Goal: Task Accomplishment & Management: Use online tool/utility

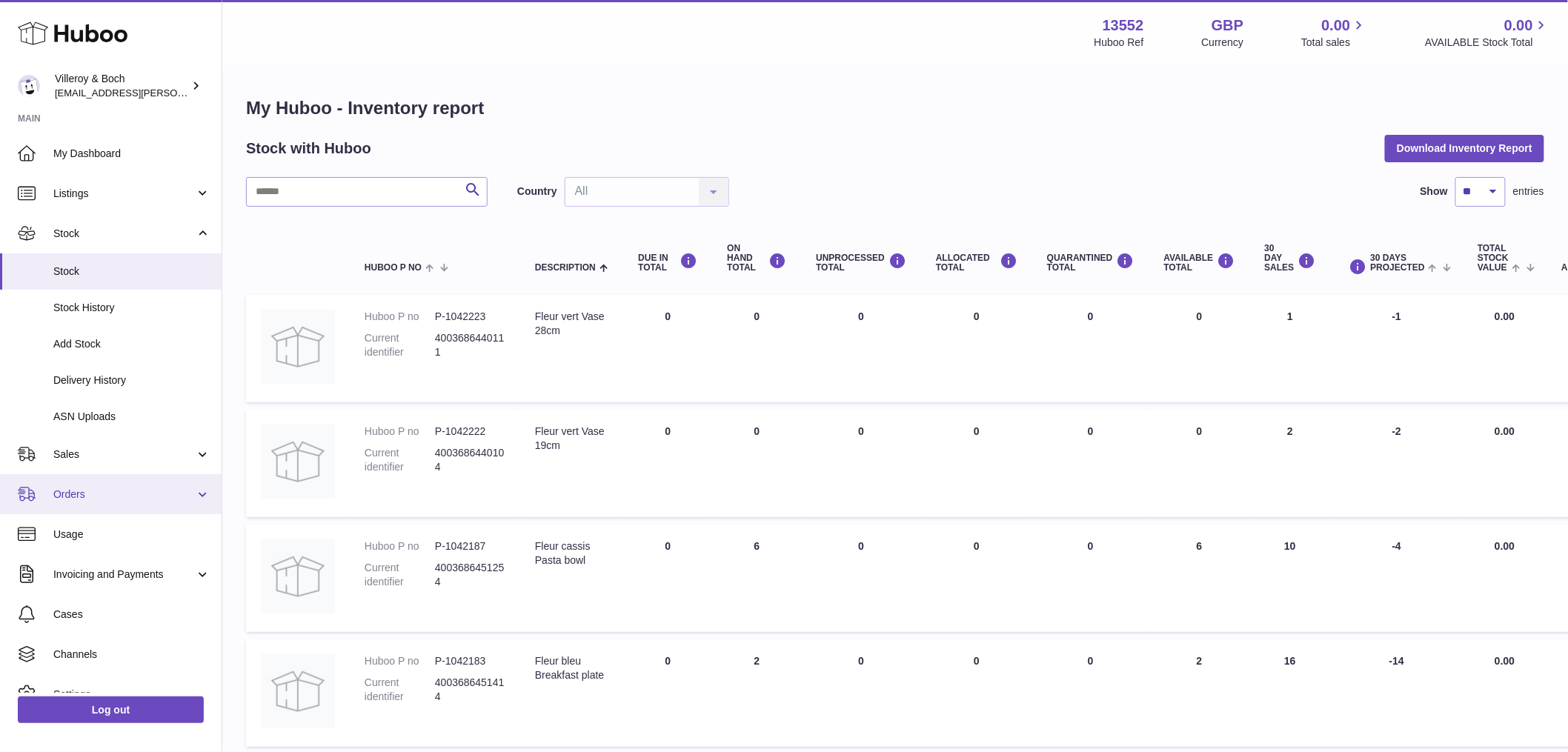
click at [100, 488] on span "Orders" at bounding box center [124, 495] width 141 height 14
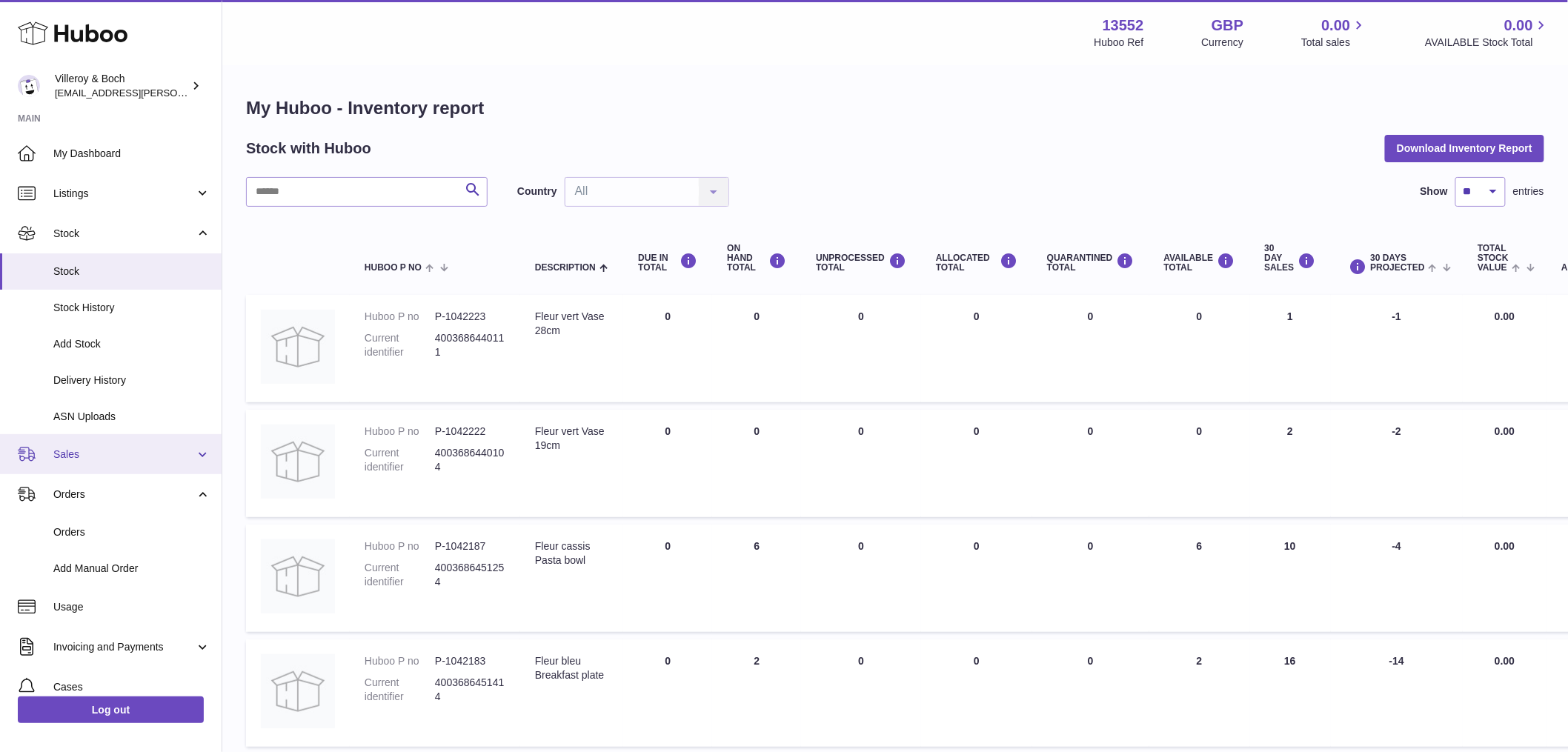
click at [105, 448] on span "Sales" at bounding box center [124, 454] width 141 height 14
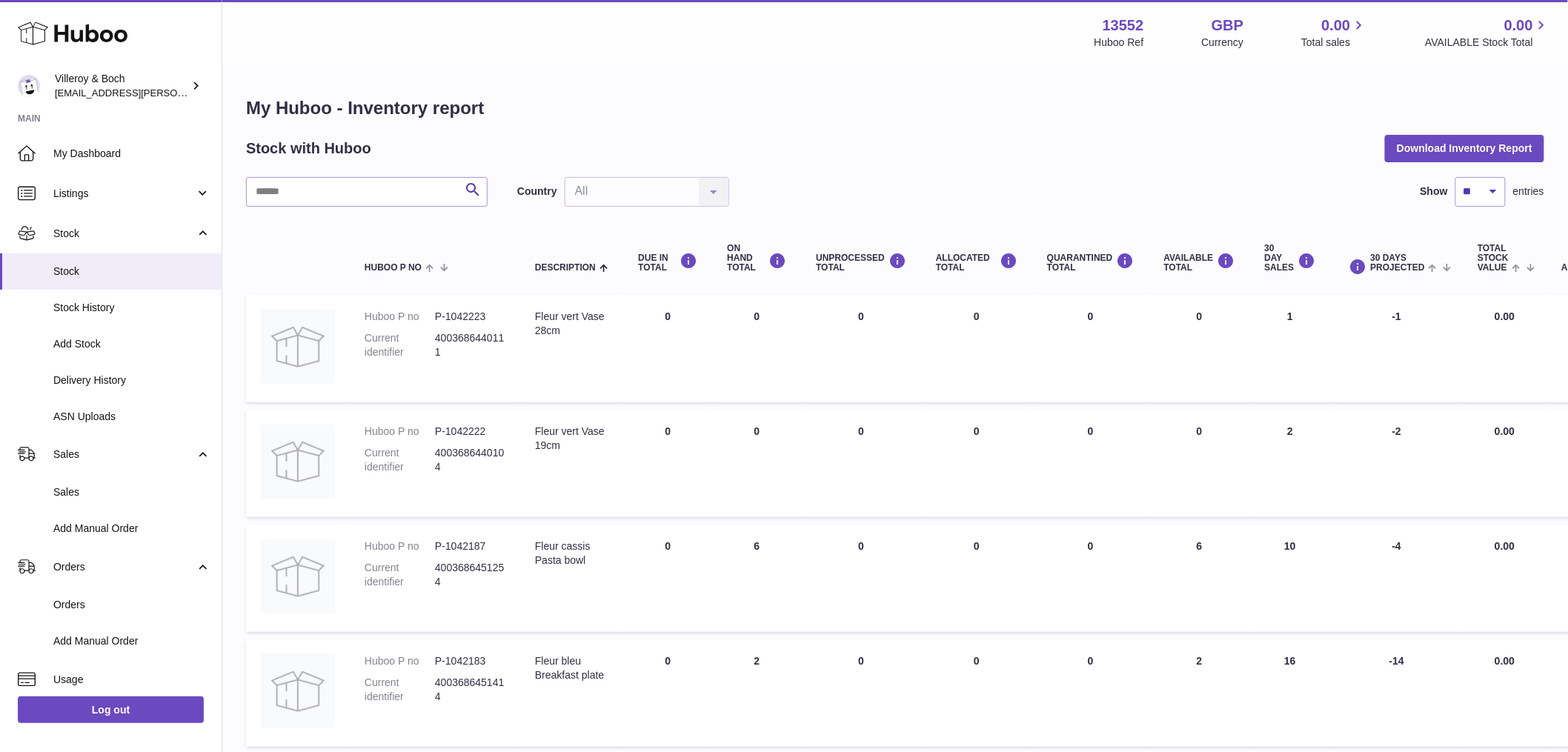
click at [1020, 96] on h1 "My Huboo - Inventory report" at bounding box center [895, 108] width 1299 height 24
click at [1101, 115] on h1 "My Huboo - Inventory report" at bounding box center [895, 108] width 1299 height 24
click at [938, 723] on td "ALLOCATED Total 0" at bounding box center [977, 693] width 111 height 108
click at [115, 420] on span "ASN Uploads" at bounding box center [132, 417] width 157 height 14
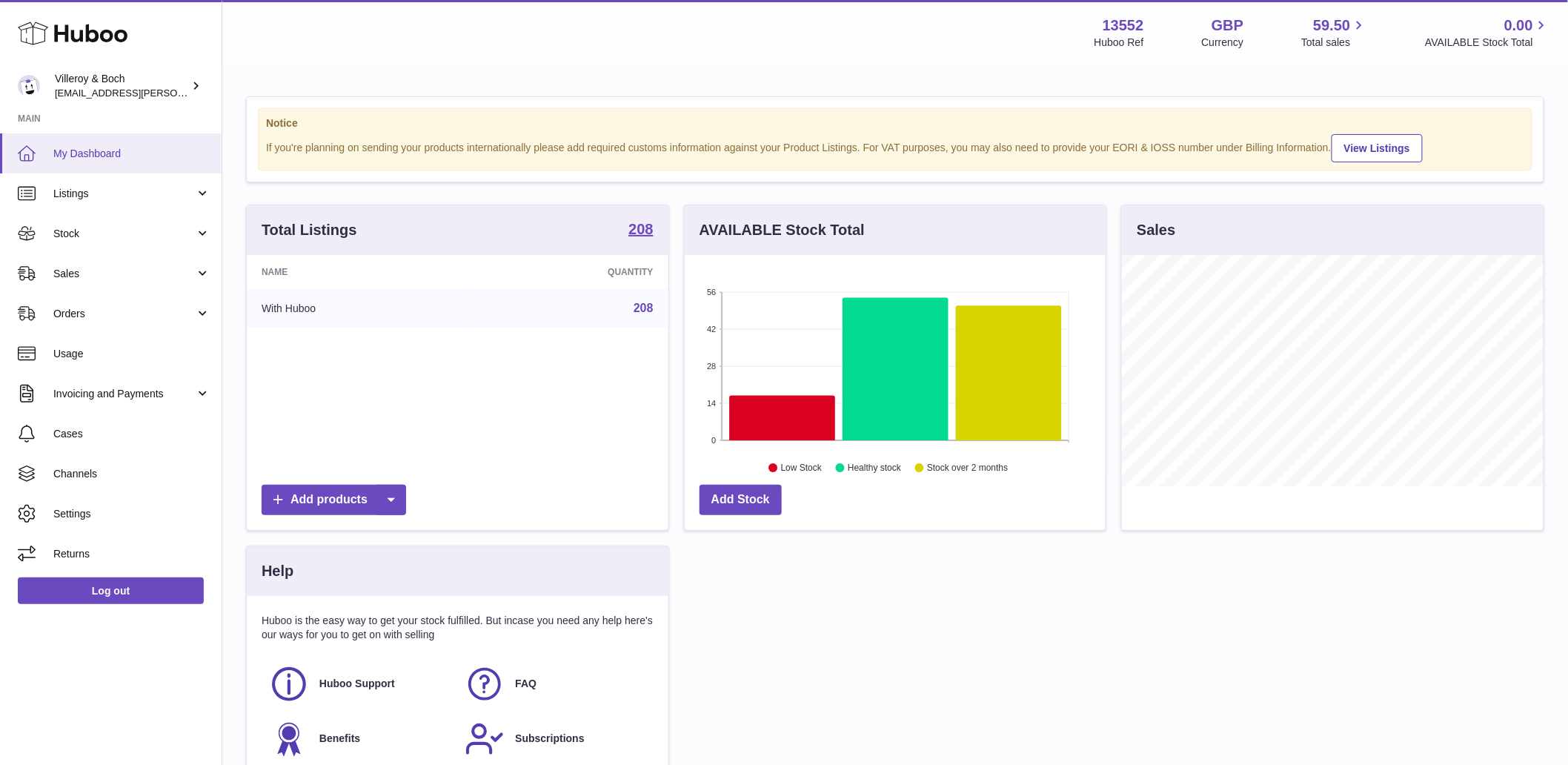
scroll to position [231, 421]
click at [98, 238] on span "Stock" at bounding box center [124, 234] width 141 height 14
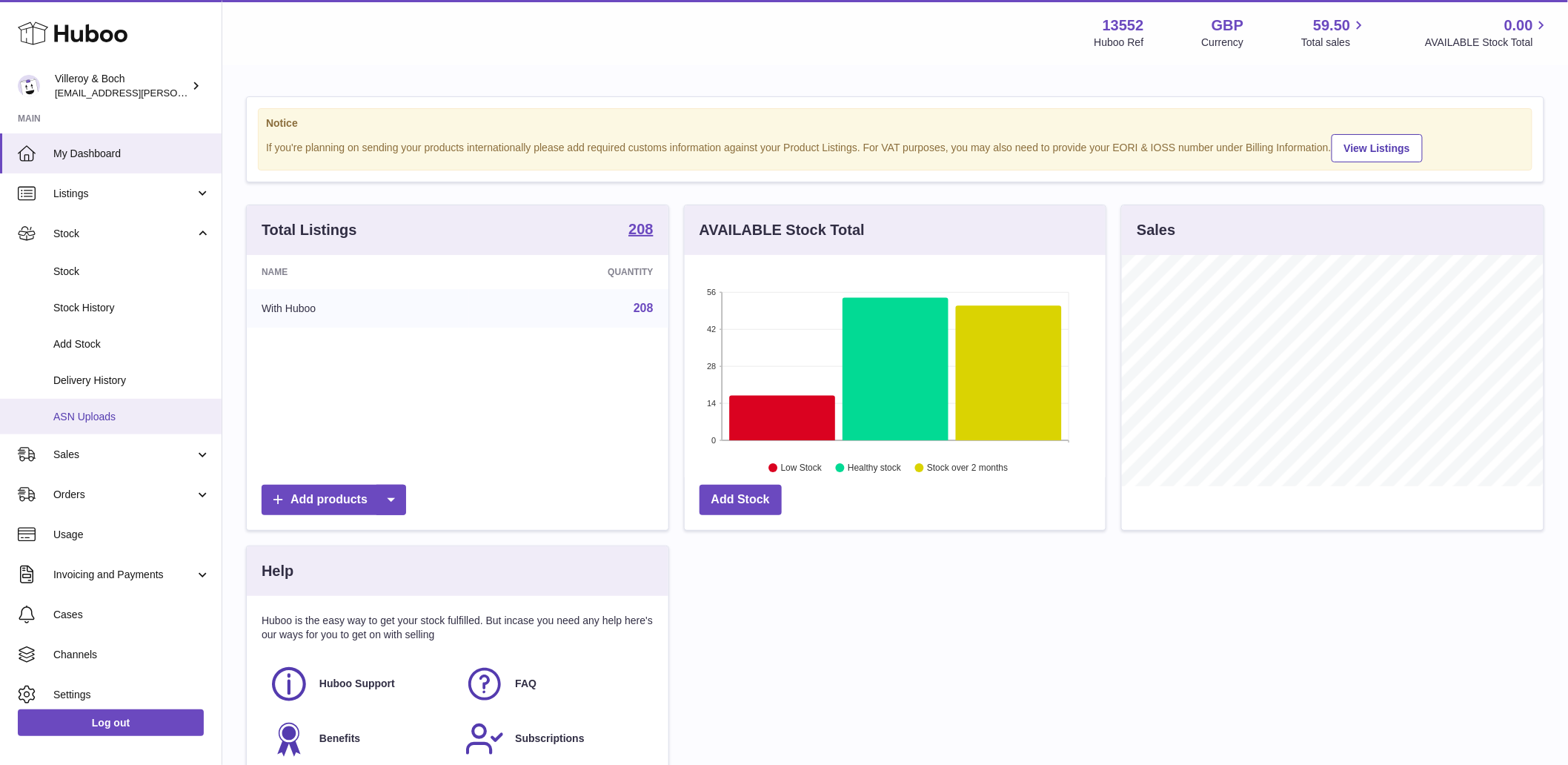
click at [88, 418] on span "ASN Uploads" at bounding box center [132, 417] width 157 height 14
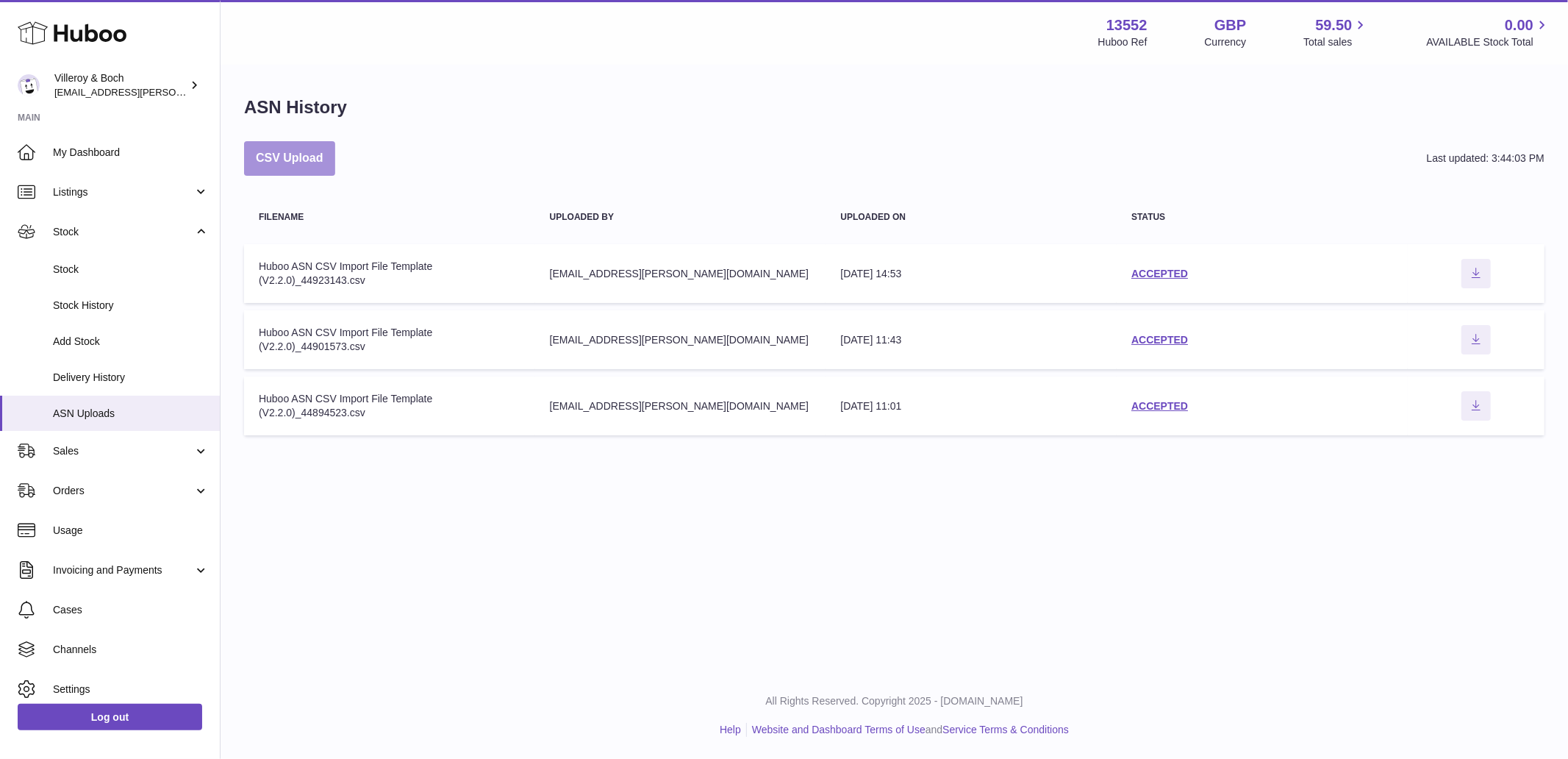
click at [288, 145] on button "CSV Upload" at bounding box center [289, 158] width 91 height 35
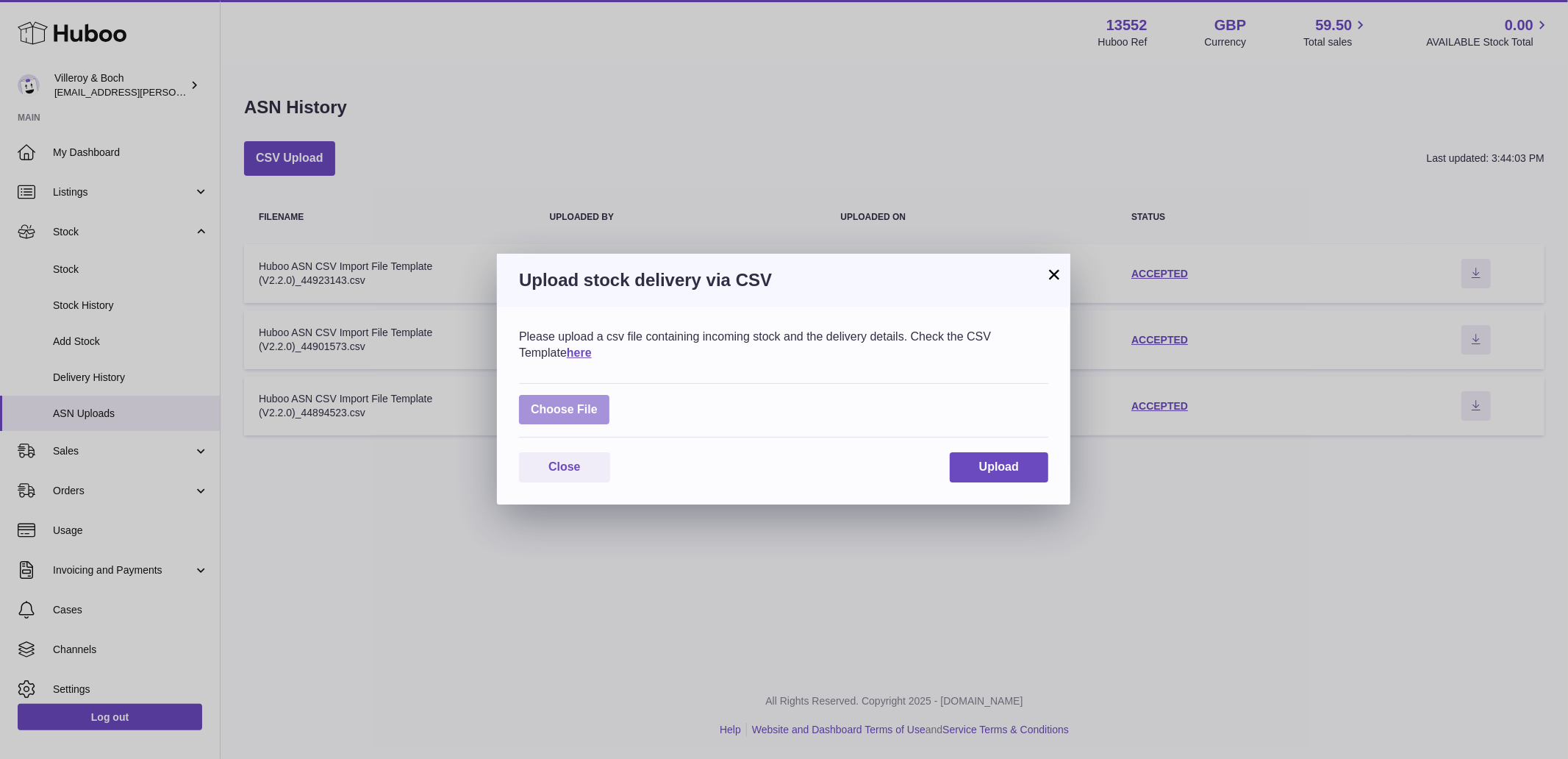
click at [578, 401] on label at bounding box center [563, 410] width 90 height 30
click at [597, 402] on input "file" at bounding box center [597, 402] width 1 height 1
type input "**********"
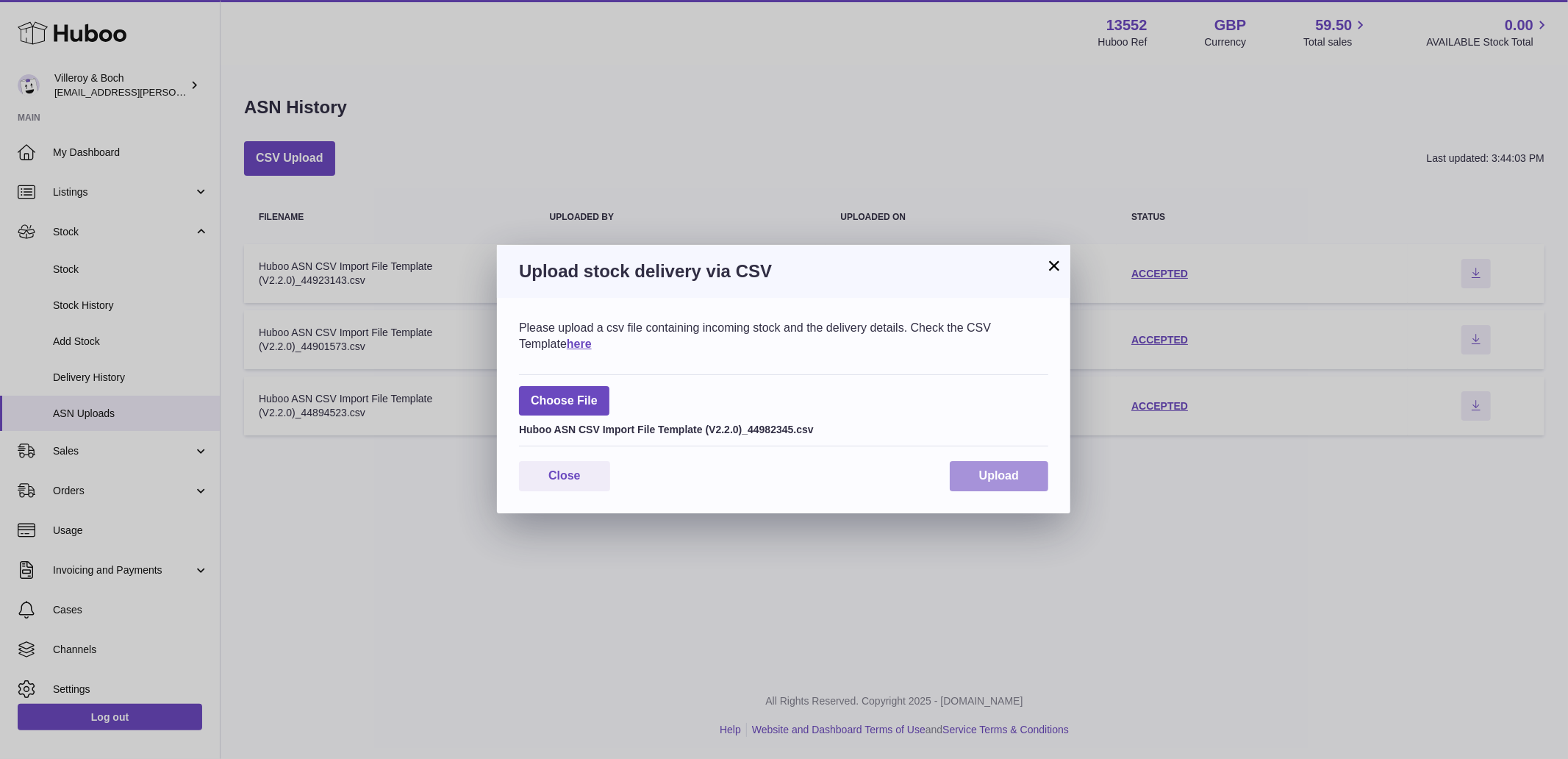
click at [1008, 461] on button "Upload" at bounding box center [999, 476] width 98 height 30
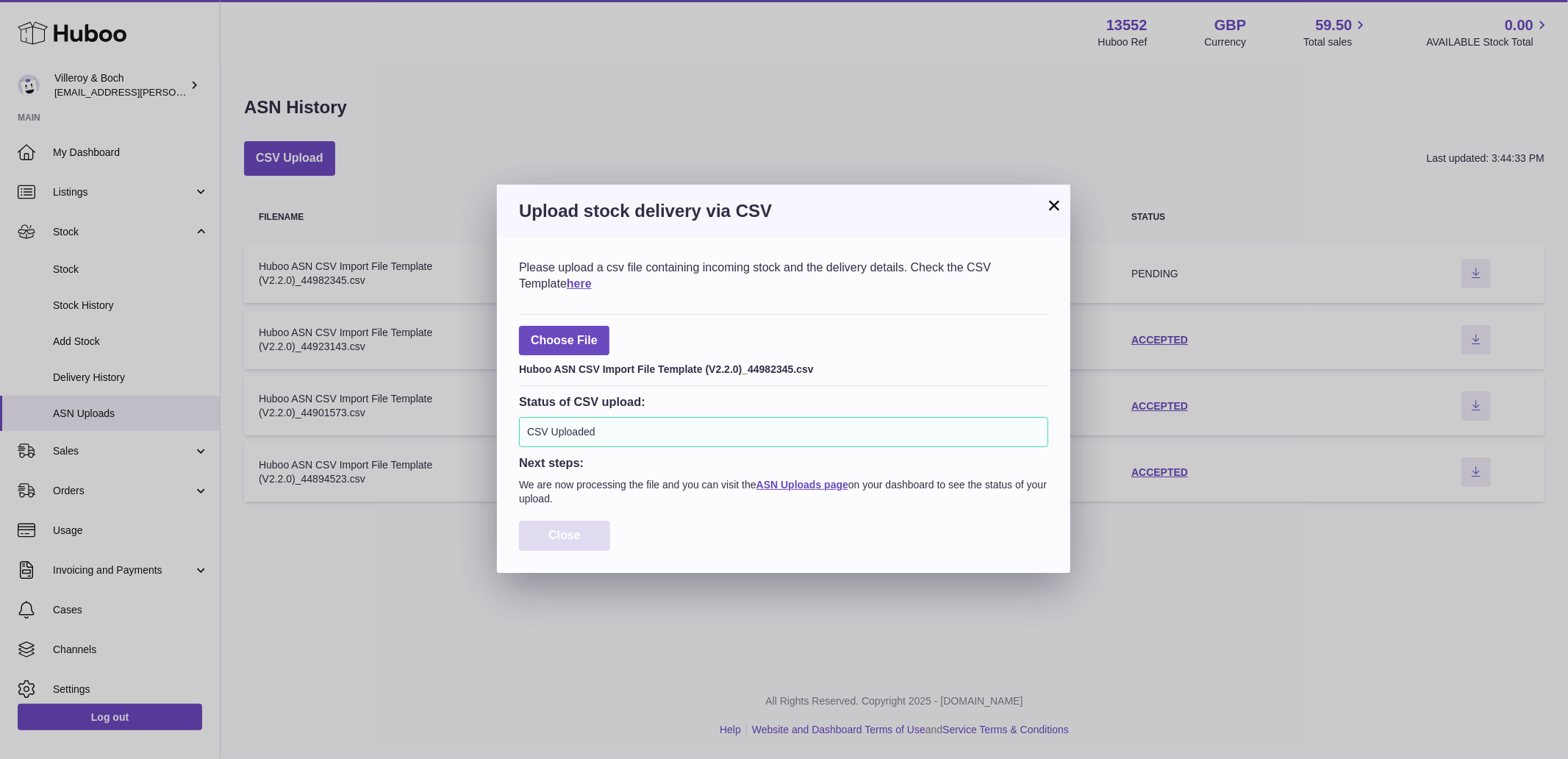
click at [584, 538] on button "Close" at bounding box center [564, 536] width 91 height 30
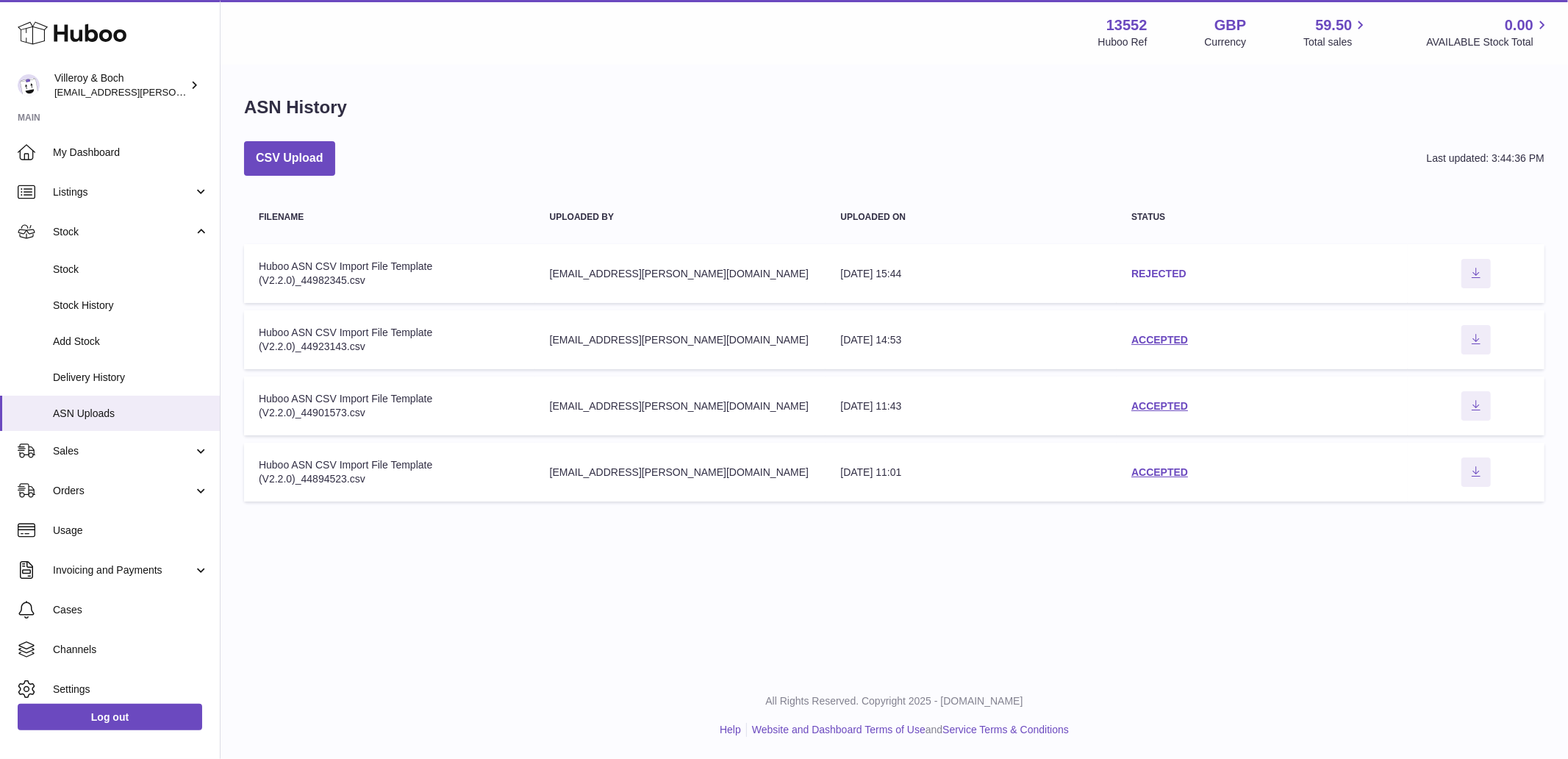
click at [1149, 268] on link "REJECTED" at bounding box center [1158, 273] width 55 height 12
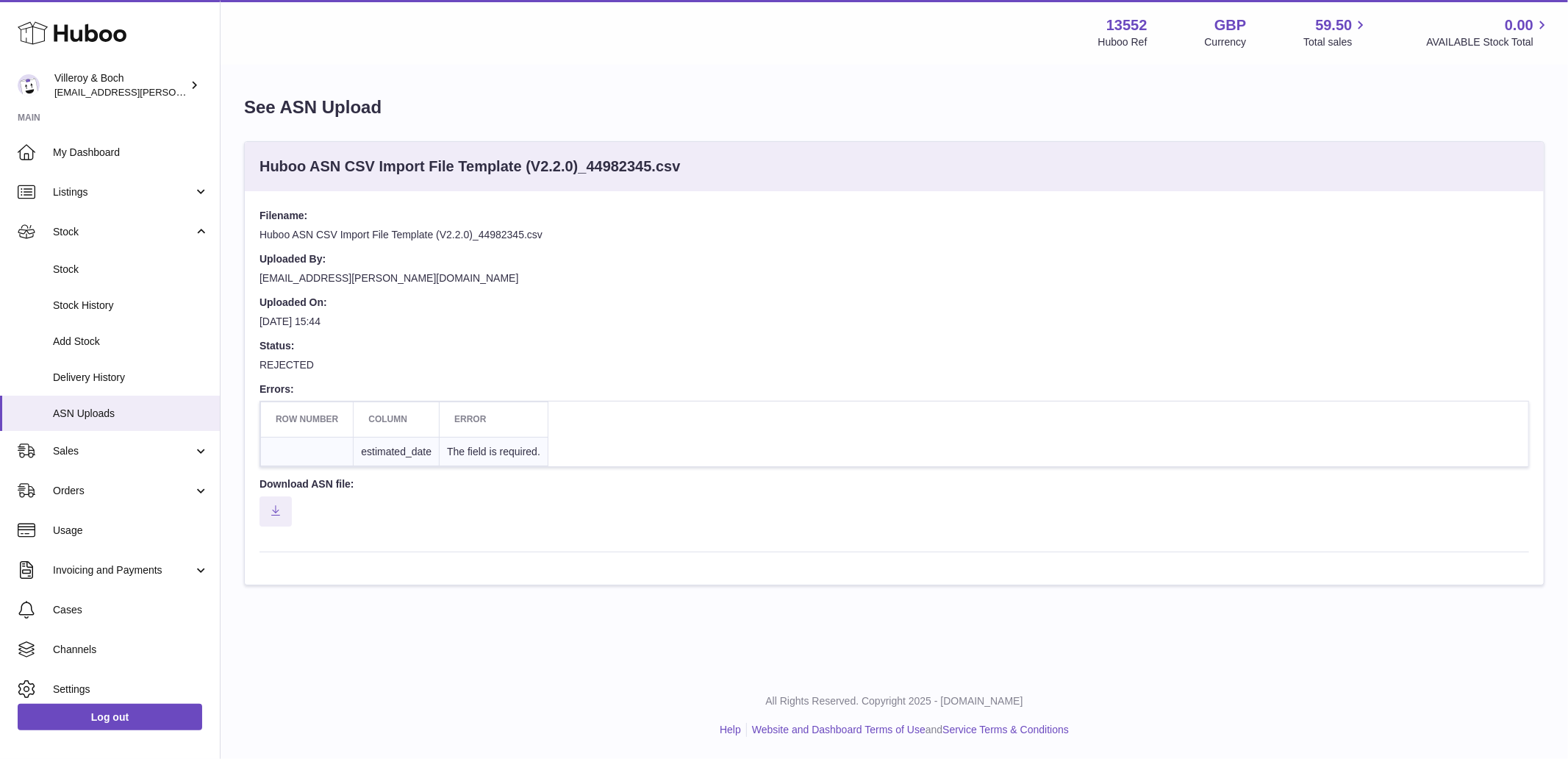
click at [407, 444] on td "estimated_date" at bounding box center [397, 451] width 86 height 30
click at [1186, 325] on dd "[DATE] 15:44" at bounding box center [894, 326] width 1269 height 24
drag, startPoint x: 831, startPoint y: 582, endPoint x: 819, endPoint y: 576, distance: 13.4
click at [828, 582] on div "Filename: Huboo ASN CSV Import File Template (V2.2.0)_44982345.csv Uploaded By:…" at bounding box center [893, 387] width 1298 height 393
click at [82, 408] on span "ASN Uploads" at bounding box center [131, 414] width 156 height 14
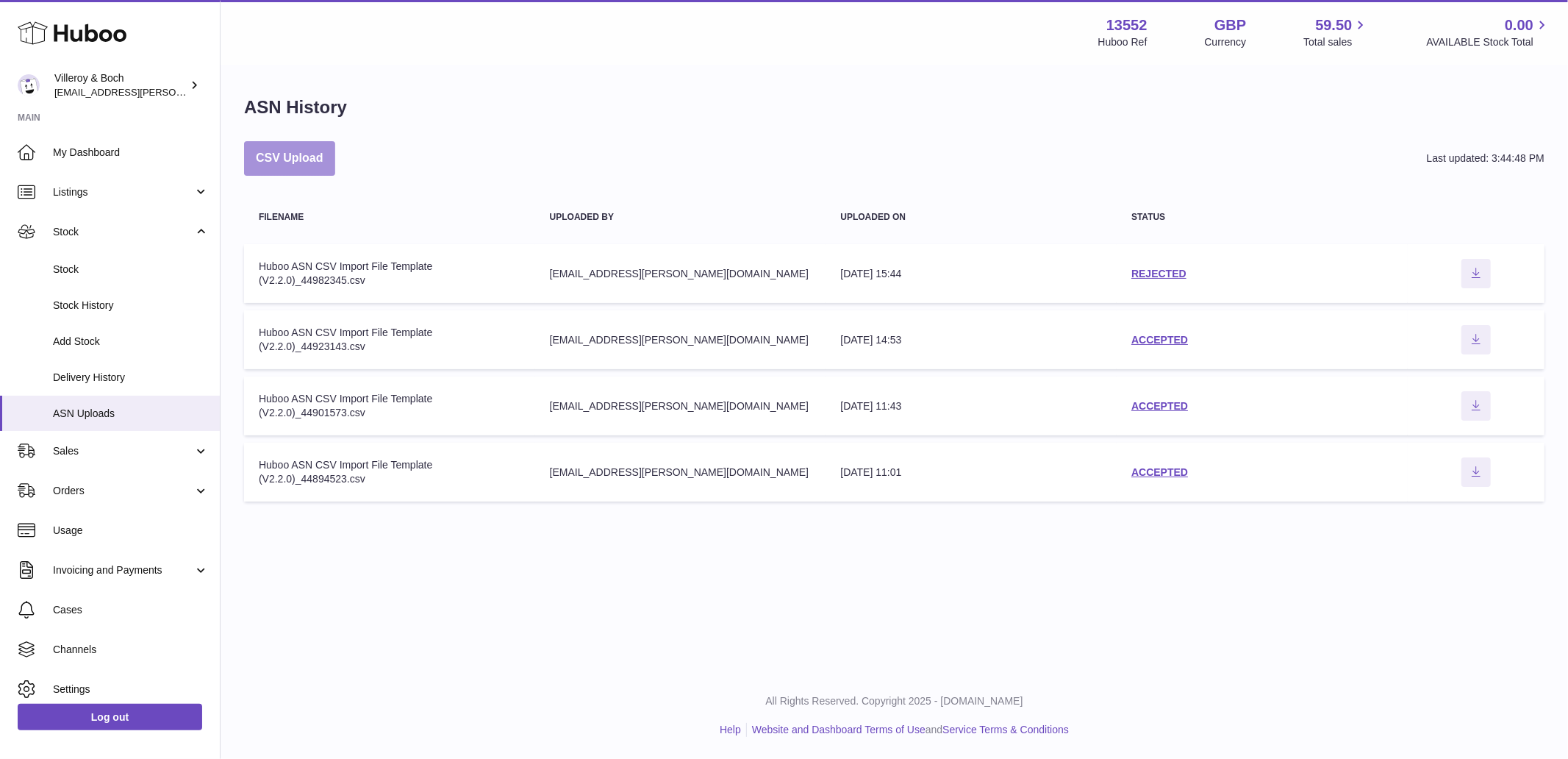
click at [307, 163] on button "CSV Upload" at bounding box center [289, 158] width 91 height 35
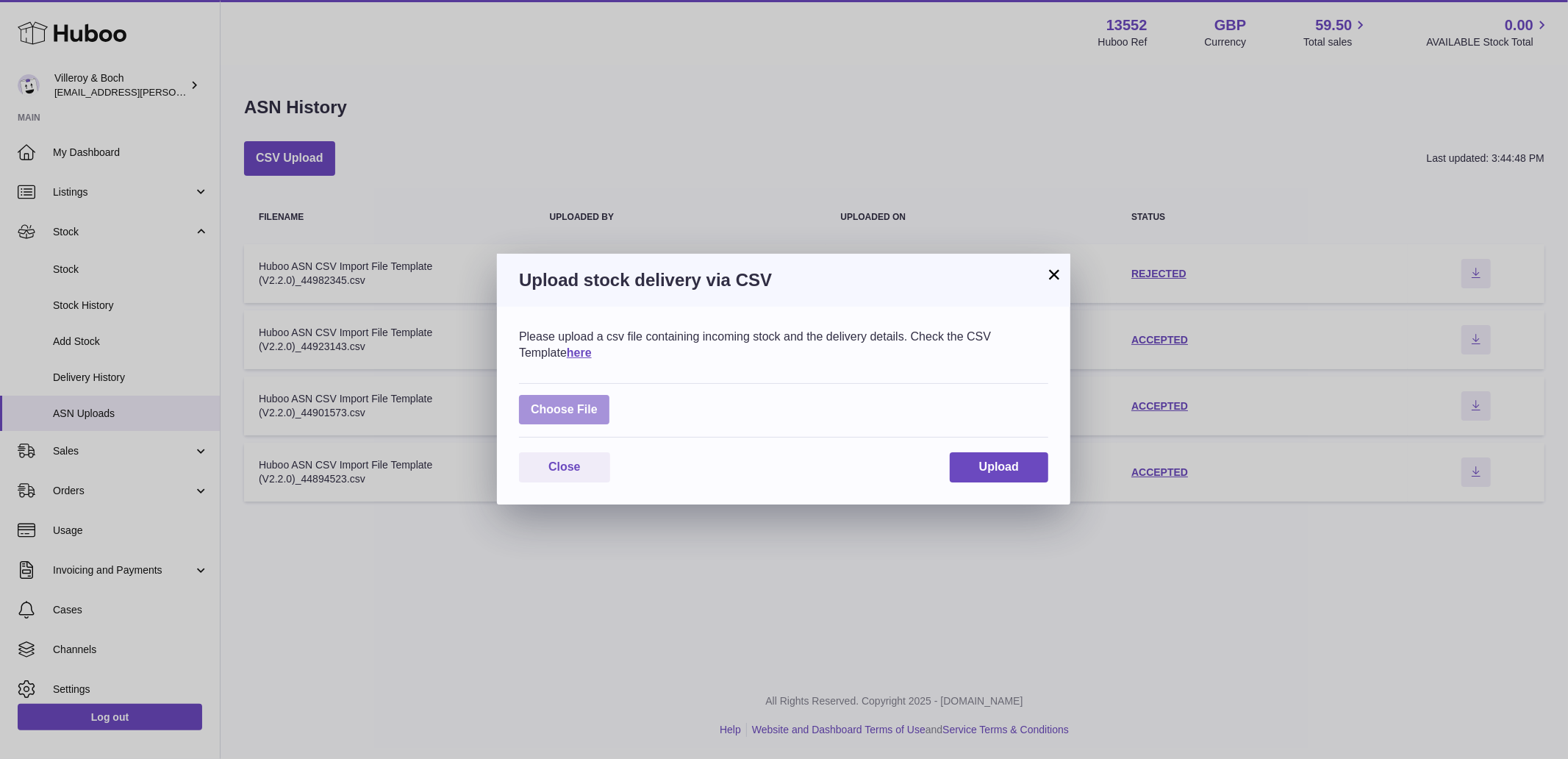
click at [571, 407] on label at bounding box center [563, 410] width 90 height 30
click at [597, 403] on input "file" at bounding box center [597, 402] width 1 height 1
type input "**********"
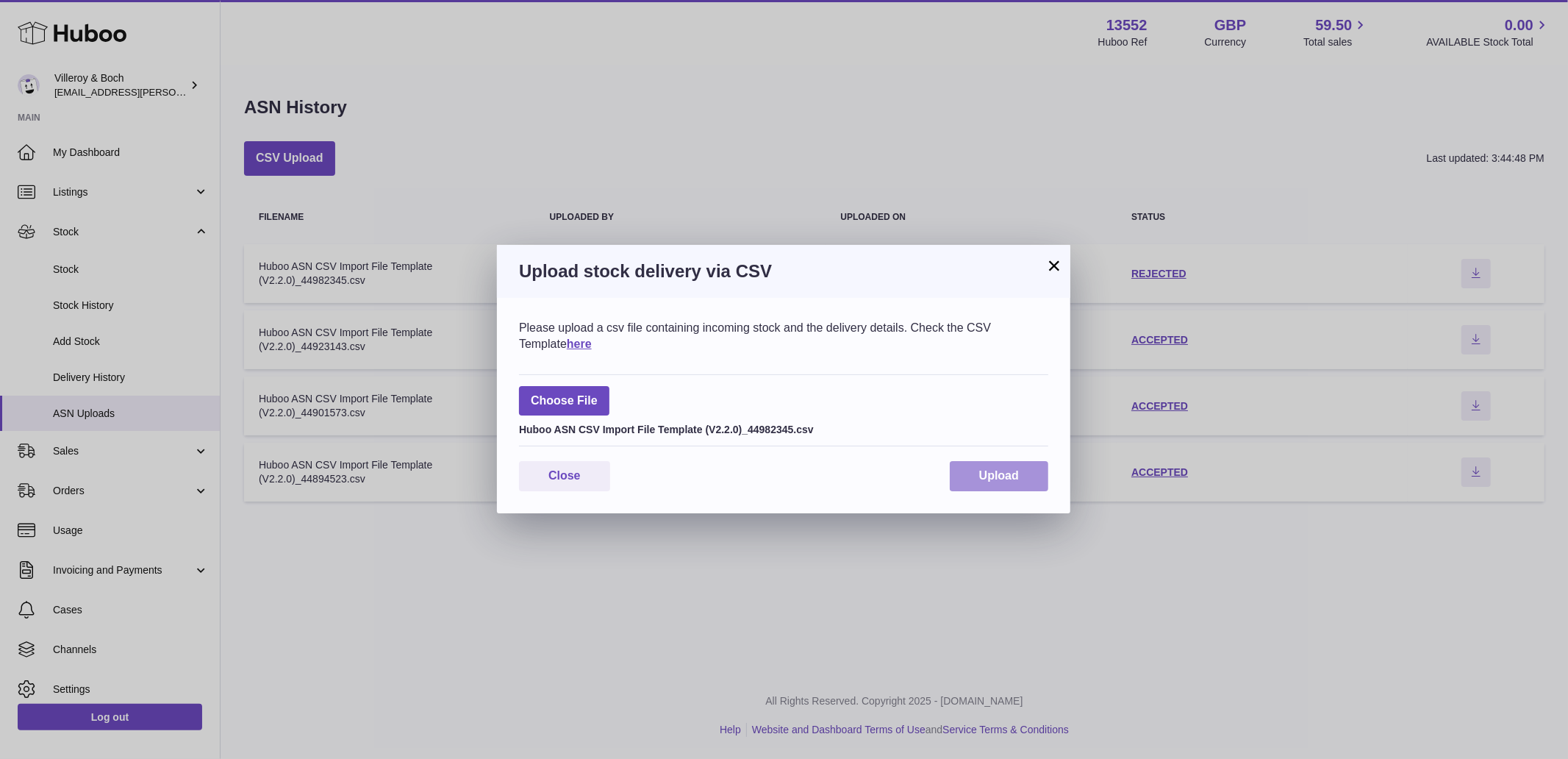
click at [993, 476] on span "Upload" at bounding box center [999, 475] width 39 height 13
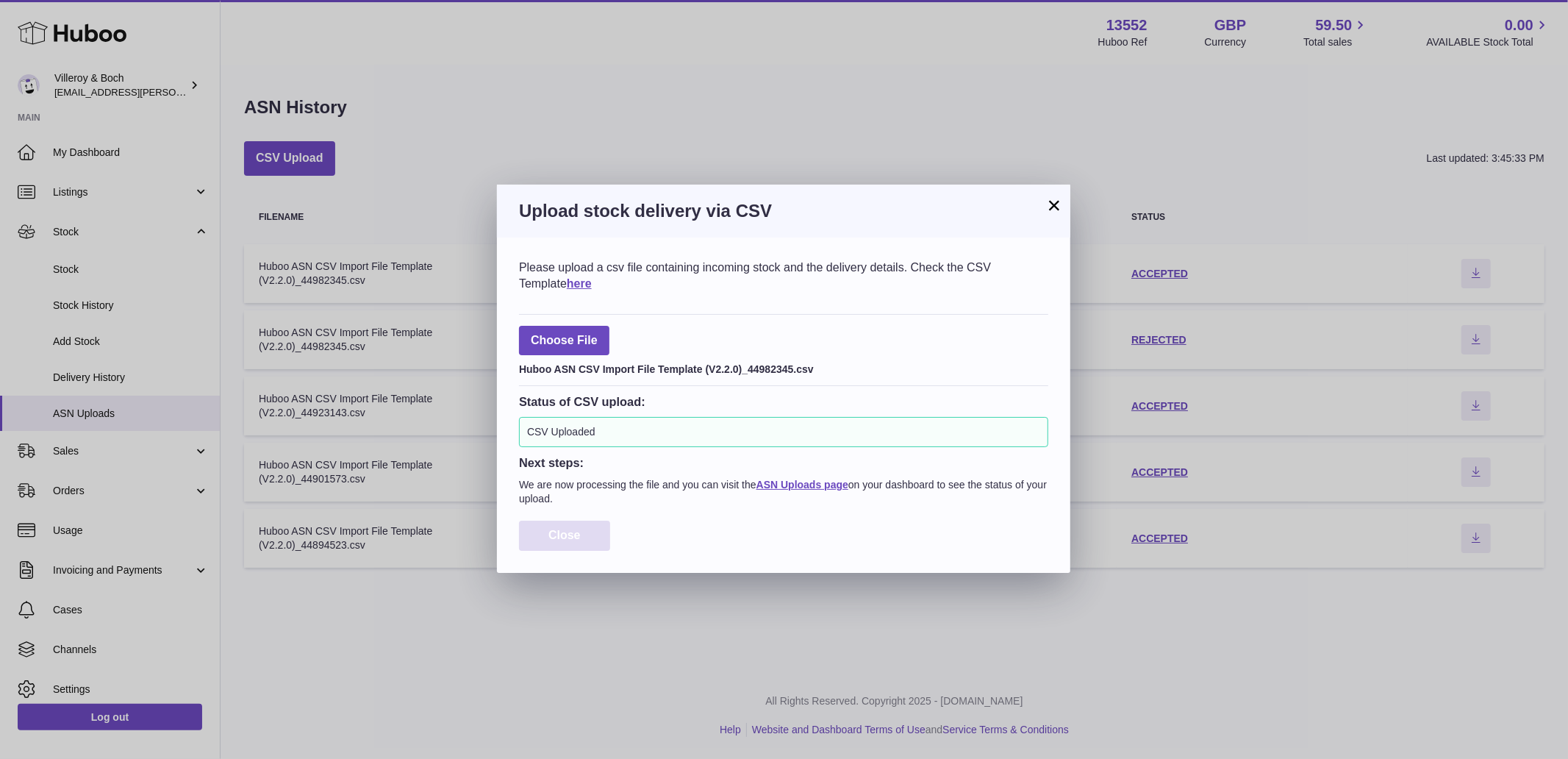
click at [600, 539] on button "Close" at bounding box center [564, 536] width 91 height 30
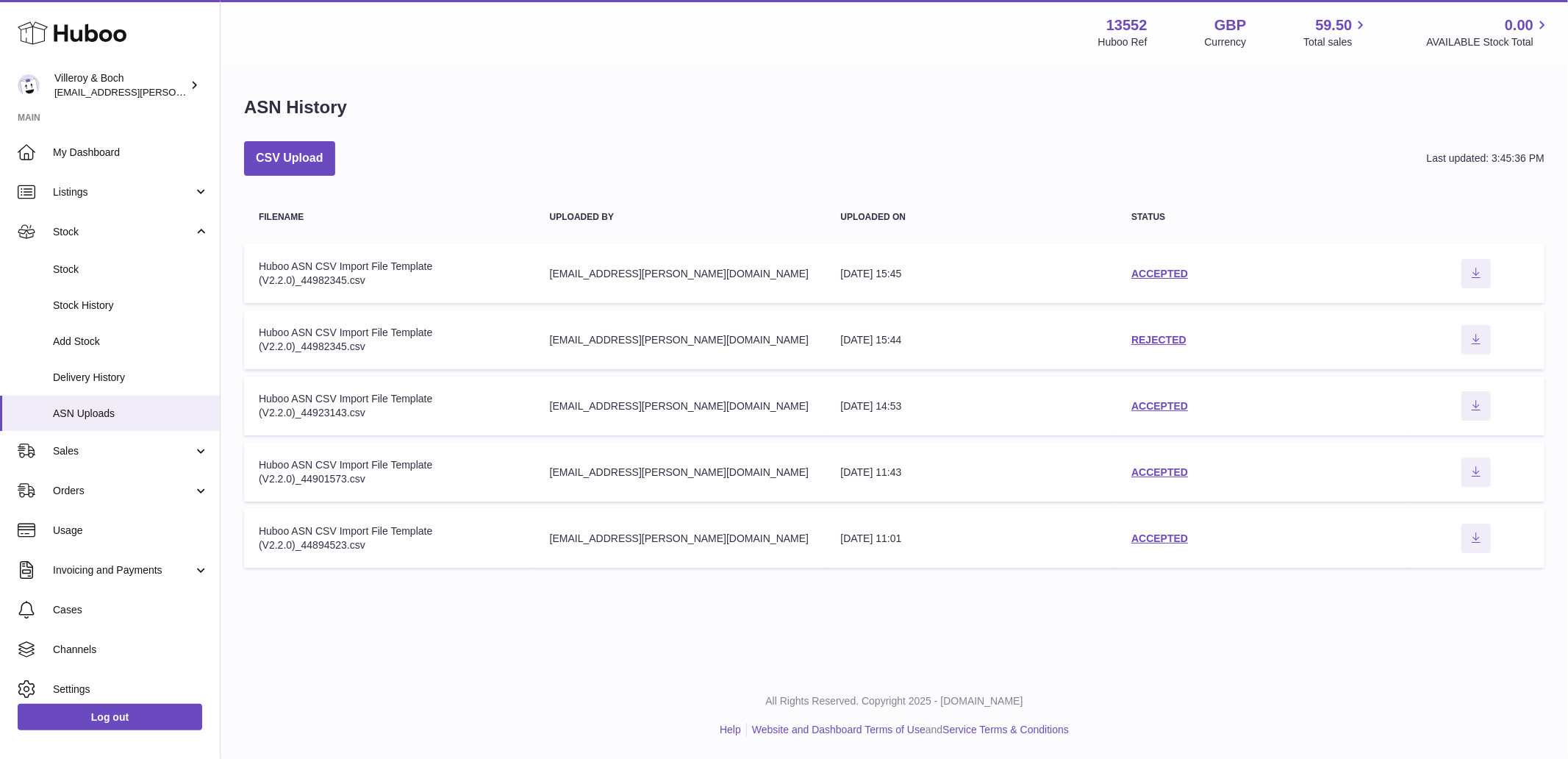
click at [313, 272] on div "Huboo ASN CSV Import File Template (V2.2.0)_44982345.csv" at bounding box center [390, 273] width 262 height 28
click at [1147, 276] on link "ACCEPTED" at bounding box center [1159, 273] width 57 height 12
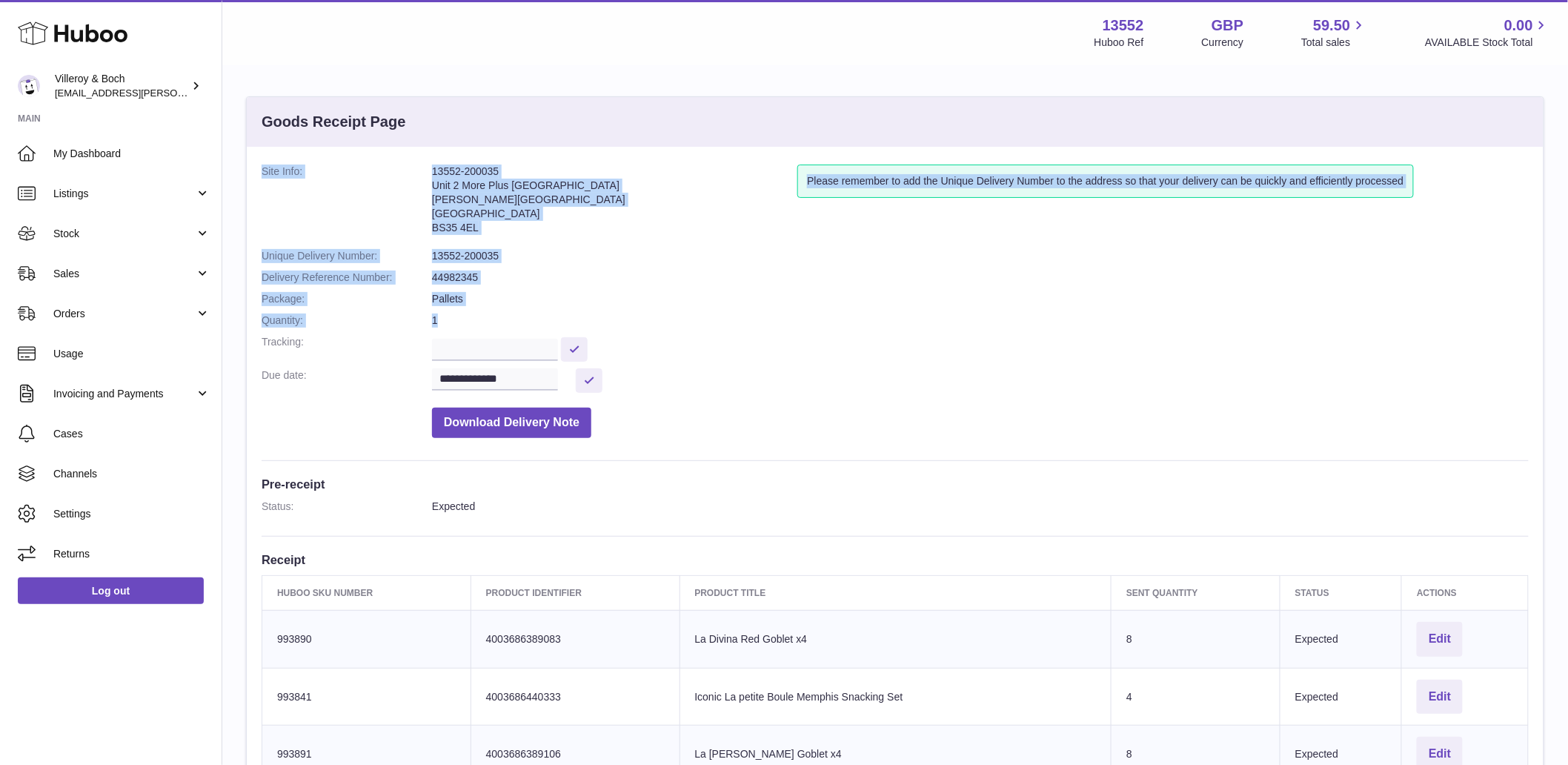
drag, startPoint x: 262, startPoint y: 171, endPoint x: 617, endPoint y: 315, distance: 383.1
click at [493, 313] on dl "**********" at bounding box center [895, 305] width 1267 height 281
copy dl "Site Info: 13552-200035 Unit [GEOGRAPHIC_DATA][STREET_ADDRESS][PERSON_NAME] Ple…"
click at [461, 195] on address "13552-200035 Unit 2 [GEOGRAPHIC_DATA][PERSON_NAME][STREET_ADDRESS]" at bounding box center [615, 202] width 366 height 77
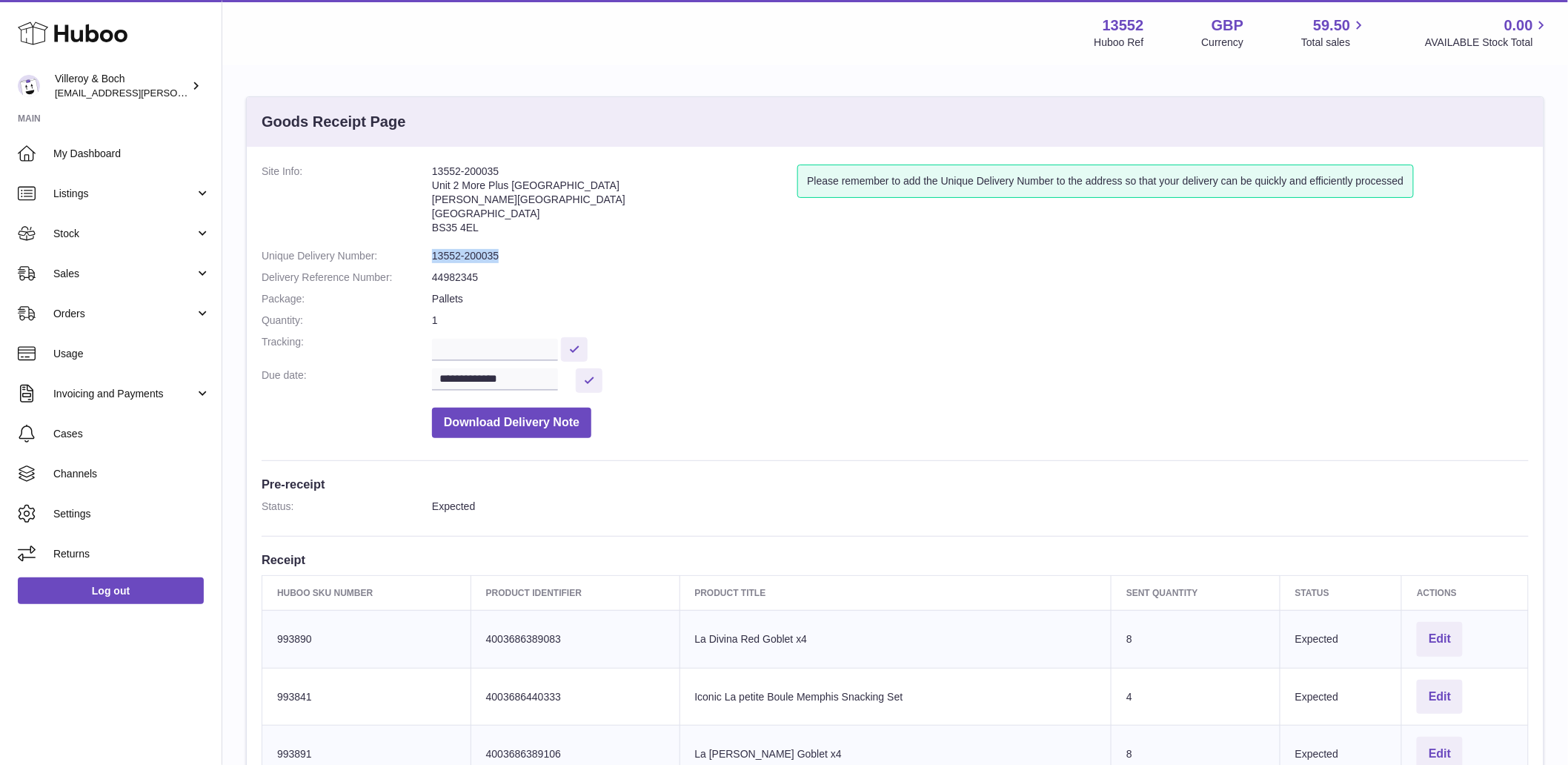
drag, startPoint x: 515, startPoint y: 253, endPoint x: 433, endPoint y: 261, distance: 82.4
click at [433, 261] on dd "13552-200035" at bounding box center [980, 256] width 1097 height 14
copy dd "13552-200035"
click at [479, 315] on dd "1" at bounding box center [980, 321] width 1097 height 14
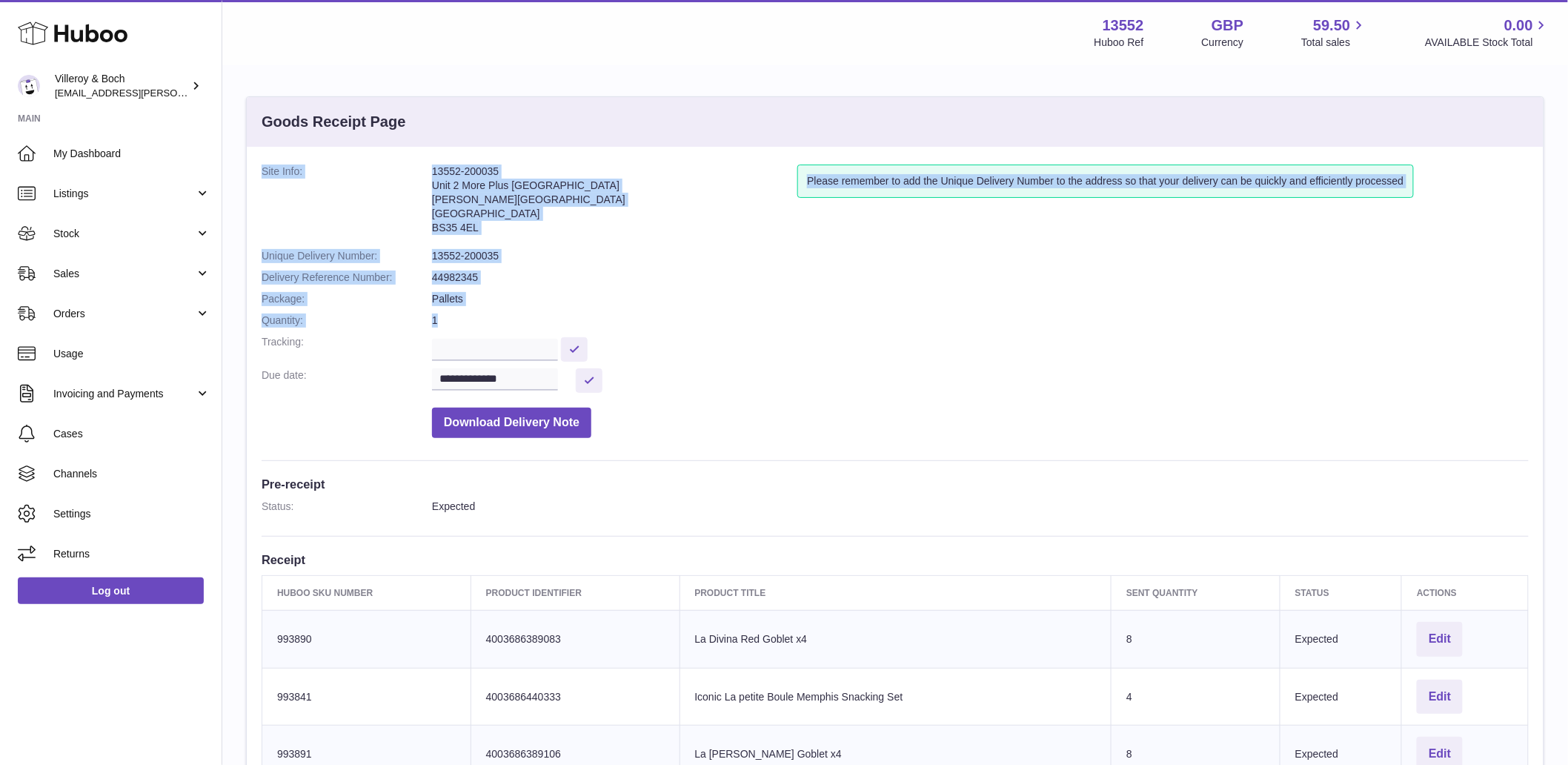
drag, startPoint x: 502, startPoint y: 317, endPoint x: 262, endPoint y: 187, distance: 272.9
click at [262, 187] on dl "**********" at bounding box center [895, 305] width 1267 height 281
copy dl "Site Info: 13552-200035 Unit [GEOGRAPHIC_DATA][STREET_ADDRESS][PERSON_NAME] Ple…"
